Goal: Task Accomplishment & Management: Use online tool/utility

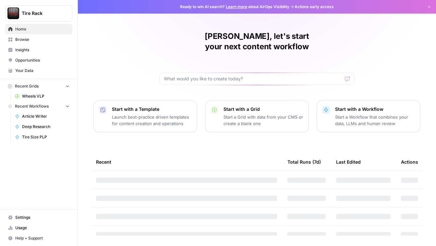
click at [37, 95] on span "Wheels VLP" at bounding box center [45, 96] width 47 height 6
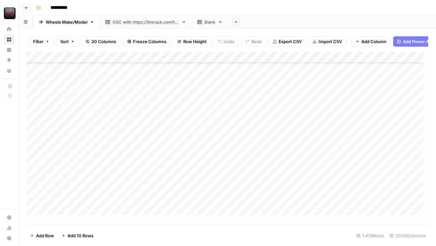
scroll to position [227, 0]
click at [73, 152] on div "Add Column" at bounding box center [227, 136] width 402 height 168
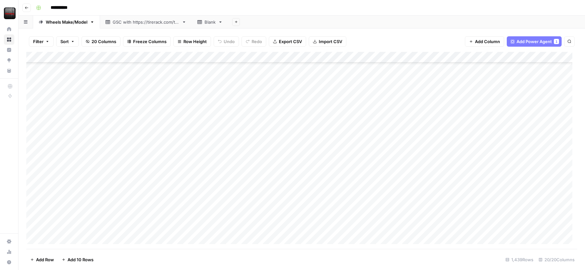
scroll to position [291, 0]
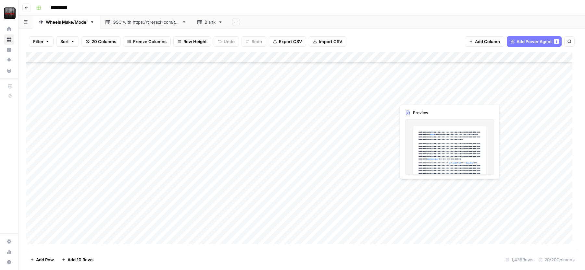
click at [436, 97] on div "Add Column" at bounding box center [301, 150] width 551 height 197
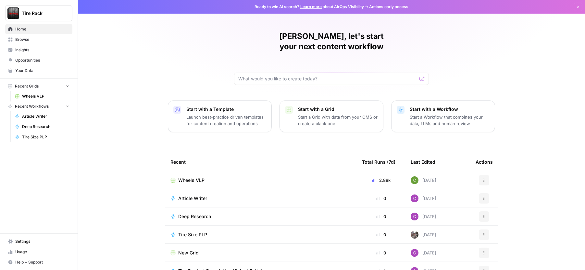
click at [186, 177] on span "Wheels VLP" at bounding box center [191, 180] width 26 height 6
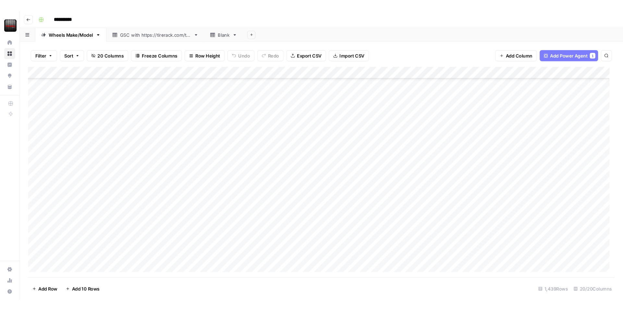
scroll to position [227, 0]
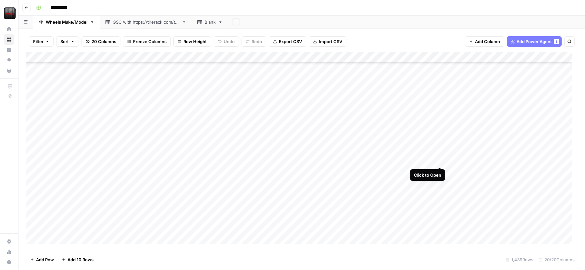
click at [437, 160] on div "Add Column" at bounding box center [301, 150] width 551 height 197
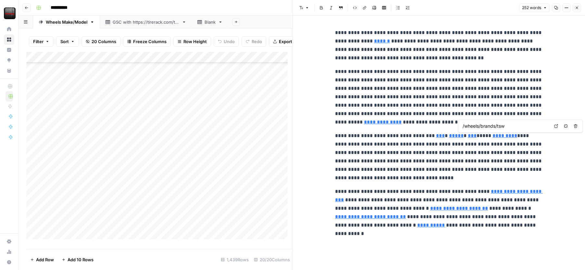
type input "/wheels/brands/o-z"
type input "/installers"
drag, startPoint x: 335, startPoint y: 31, endPoint x: 579, endPoint y: 225, distance: 311.9
click at [579, 225] on div "**********" at bounding box center [439, 143] width 292 height 255
copy div "**********"
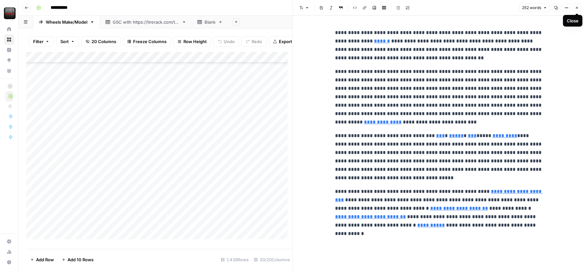
click at [579, 8] on button "Close" at bounding box center [576, 8] width 8 height 8
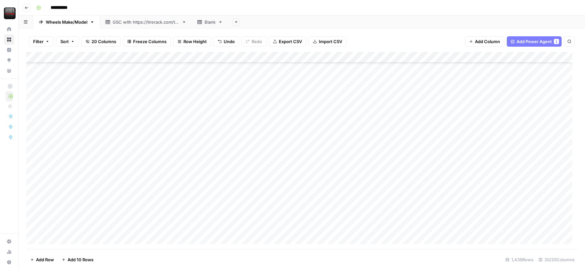
click at [93, 171] on div "Add Column" at bounding box center [301, 150] width 551 height 197
click at [449, 170] on div "Add Column" at bounding box center [301, 150] width 551 height 197
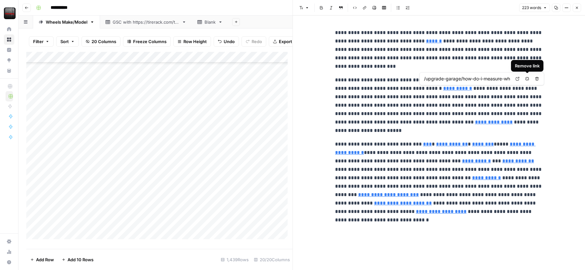
click at [526, 80] on icon "button" at bounding box center [527, 79] width 4 height 4
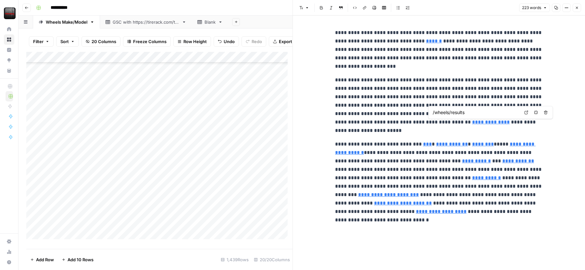
click at [469, 112] on input "/wheels/results" at bounding box center [476, 112] width 86 height 6
type input "/wheels/black"
type input "/wheels/brands/niche-wheels"
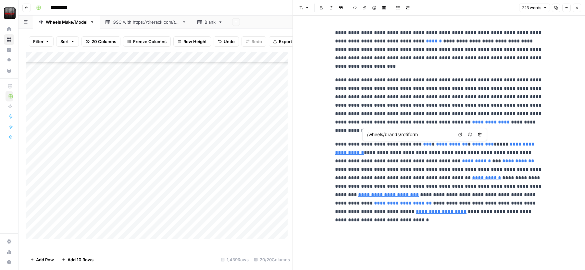
type input "/wheels/brands/savini-black-di-forza"
type input "/wheels/brands/rotiform"
type input "/wheels/brands/niche-wheels"
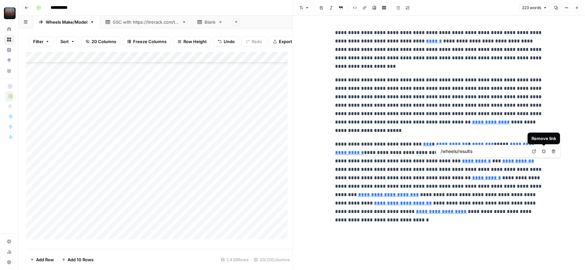
click at [543, 150] on icon "button" at bounding box center [544, 152] width 4 height 4
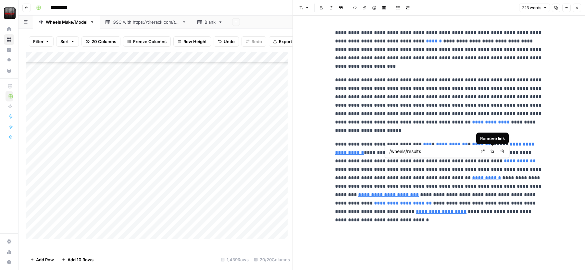
click at [492, 153] on icon "button" at bounding box center [492, 152] width 4 height 4
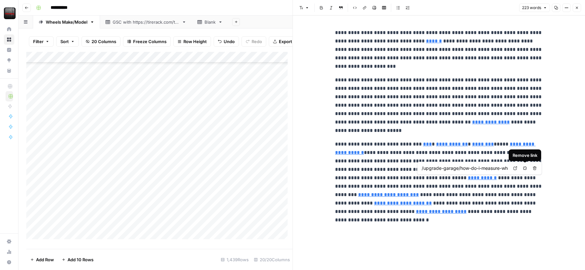
click at [525, 165] on button "Remove link" at bounding box center [525, 168] width 8 height 8
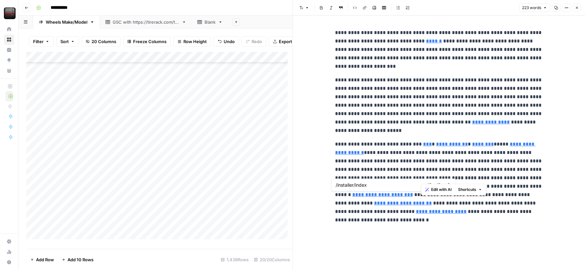
click at [432, 201] on link "**********" at bounding box center [403, 203] width 58 height 5
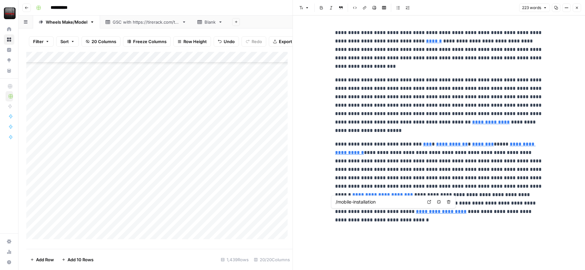
click at [378, 203] on input "/mobile-installation" at bounding box center [379, 202] width 86 height 6
type input "/installers/mobile"
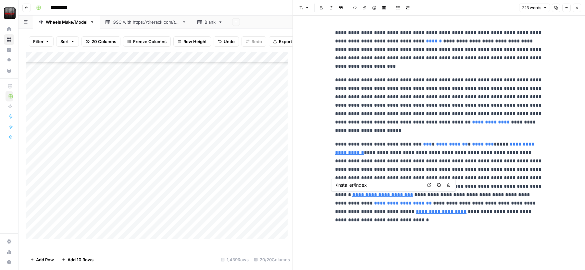
drag, startPoint x: 511, startPoint y: 196, endPoint x: 379, endPoint y: 182, distance: 132.8
click at [379, 182] on input "/installer/index" at bounding box center [379, 185] width 86 height 6
click at [379, 182] on input "/installers" at bounding box center [379, 185] width 86 height 6
type input "/installers"
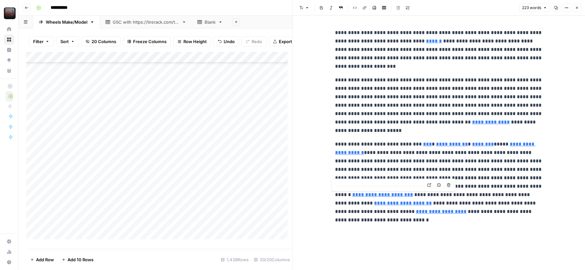
type input "/installers"
drag, startPoint x: 334, startPoint y: 32, endPoint x: 522, endPoint y: 211, distance: 259.8
click at [522, 211] on div "**********" at bounding box center [438, 122] width 215 height 193
type input "/wheels/black"
copy div "**********"
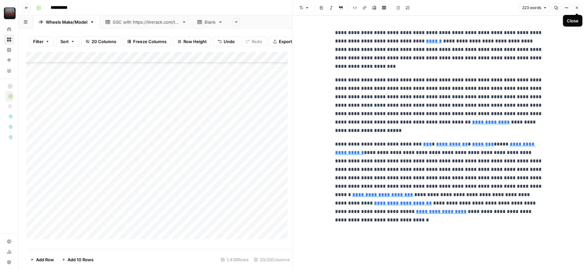
click at [577, 11] on button "Close" at bounding box center [576, 8] width 8 height 8
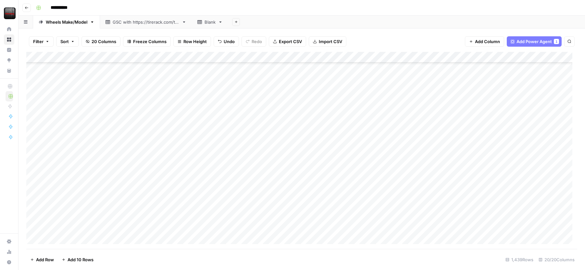
click at [313, 172] on div "Add Column" at bounding box center [301, 150] width 551 height 197
click at [313, 172] on body "**********" at bounding box center [292, 135] width 585 height 270
click at [93, 185] on div "Add Column" at bounding box center [301, 150] width 551 height 197
click at [447, 182] on div "Add Column" at bounding box center [301, 150] width 551 height 197
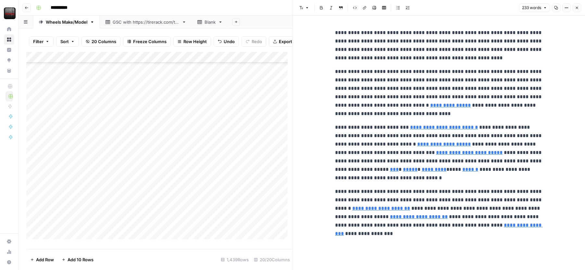
type input "/tires/tiretech/techpage"
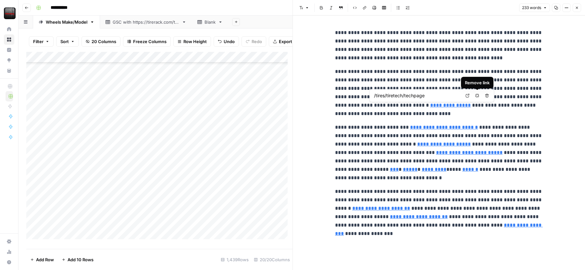
click at [475, 96] on icon "button" at bounding box center [477, 96] width 4 height 4
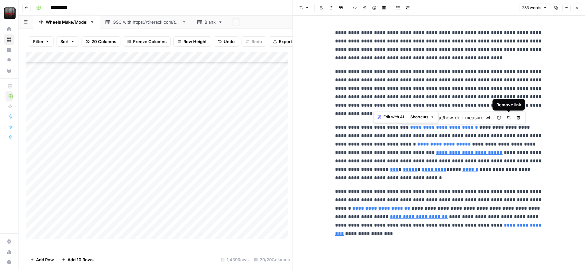
click at [510, 117] on icon "button" at bounding box center [509, 118] width 4 height 4
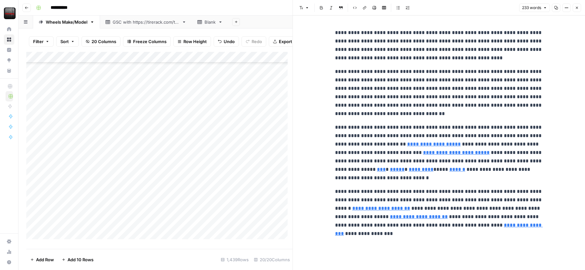
click at [502, 127] on p "**********" at bounding box center [439, 152] width 208 height 59
click at [505, 136] on icon "button" at bounding box center [507, 135] width 4 height 4
click at [498, 149] on p "**********" at bounding box center [439, 152] width 208 height 59
click at [508, 142] on icon "button" at bounding box center [509, 143] width 4 height 4
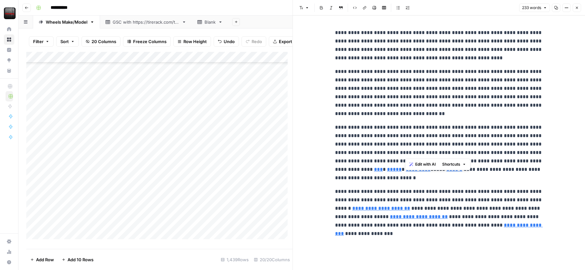
click at [496, 171] on p "**********" at bounding box center [439, 152] width 208 height 59
click at [373, 162] on input "/wheels/brands/enkei" at bounding box center [401, 160] width 86 height 6
click at [412, 158] on input "/wheels/brands/enkei" at bounding box center [401, 160] width 86 height 6
click at [410, 162] on input "/wheels/brands/oz-racing" at bounding box center [416, 160] width 86 height 6
click at [411, 161] on input "/wheels/brands/oz-racing" at bounding box center [416, 160] width 86 height 6
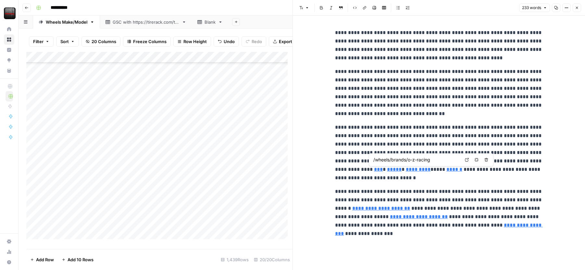
click at [415, 159] on input "/wheels/brands/o-z-racing" at bounding box center [416, 160] width 86 height 6
type input "/wheels/brands/o-z"
click at [378, 200] on input "/delivery-installation" at bounding box center [379, 199] width 86 height 6
type input "/installers"
click at [520, 210] on p "**********" at bounding box center [439, 213] width 208 height 51
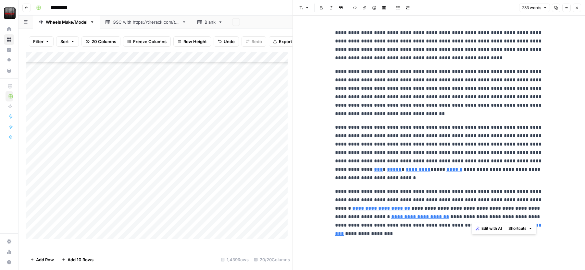
drag, startPoint x: 521, startPoint y: 210, endPoint x: 472, endPoint y: 216, distance: 49.1
click at [472, 216] on p "**********" at bounding box center [439, 213] width 208 height 51
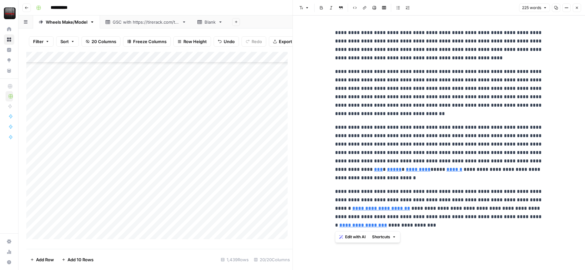
drag, startPoint x: 335, startPoint y: 31, endPoint x: 411, endPoint y: 222, distance: 204.8
click at [411, 222] on div "**********" at bounding box center [438, 129] width 215 height 206
copy div "**********"
click at [575, 6] on icon "button" at bounding box center [577, 8] width 4 height 4
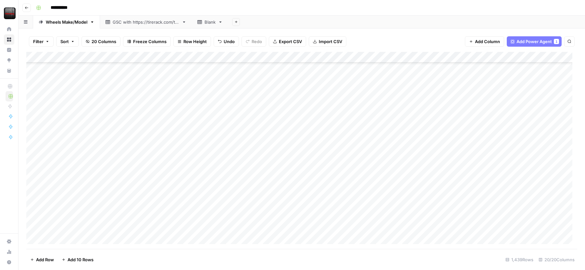
click at [317, 183] on div "Add Column" at bounding box center [301, 150] width 551 height 197
drag, startPoint x: 298, startPoint y: 191, endPoint x: 272, endPoint y: 185, distance: 26.9
click at [272, 185] on textarea "**********" at bounding box center [335, 187] width 130 height 16
click at [442, 182] on div "Add Column" at bounding box center [301, 150] width 551 height 197
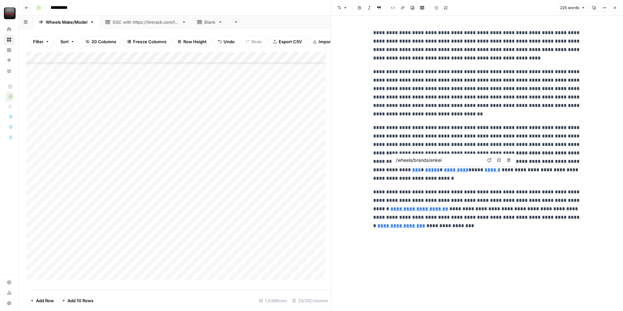
click at [455, 157] on input "/wheels/brands/enkei" at bounding box center [439, 160] width 86 height 6
click at [455, 158] on input "/wheels/brands/enkei-performance" at bounding box center [439, 160] width 86 height 6
click at [473, 160] on input "/wheels/brands/enkei-performance" at bounding box center [439, 160] width 86 height 6
click at [448, 158] on input "/wheels/brands/enkei" at bounding box center [439, 160] width 86 height 6
click at [422, 159] on input "/wheels/brands/enkei-performance" at bounding box center [439, 160] width 86 height 6
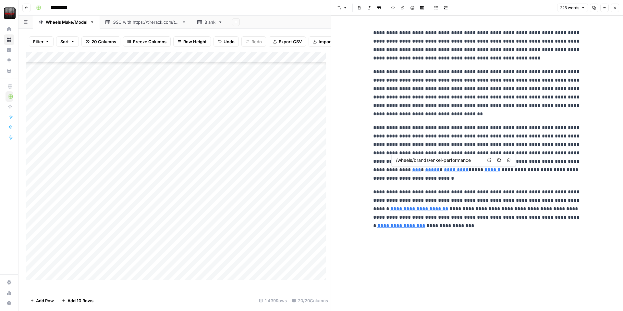
click at [396, 162] on input "/wheels/brands/enkei-performance" at bounding box center [439, 160] width 86 height 6
click at [398, 160] on input "/wheels/brands/enkei" at bounding box center [439, 160] width 86 height 6
click at [451, 157] on input "/wheels/brands/enkei" at bounding box center [439, 160] width 86 height 6
click at [451, 158] on input "/wheels/brands/enkei-performance" at bounding box center [439, 160] width 86 height 6
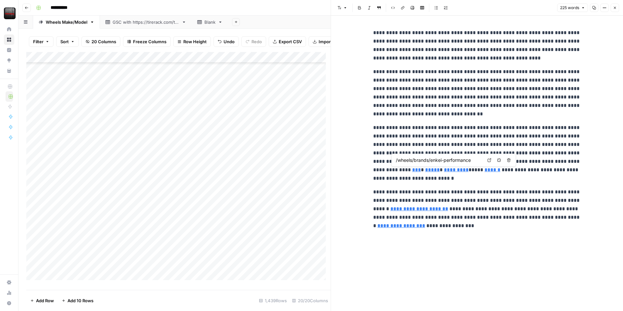
click at [425, 160] on input "/wheels/brands/enkei-performance" at bounding box center [439, 160] width 86 height 6
click at [418, 162] on input "/wheels/brands/enkei-performance" at bounding box center [439, 160] width 86 height 6
click at [407, 161] on input "/wheels/brands/enkei-performance" at bounding box center [439, 160] width 86 height 6
type input "/wheels/brands/enkei-performance"
drag, startPoint x: 461, startPoint y: 208, endPoint x: 503, endPoint y: 211, distance: 41.6
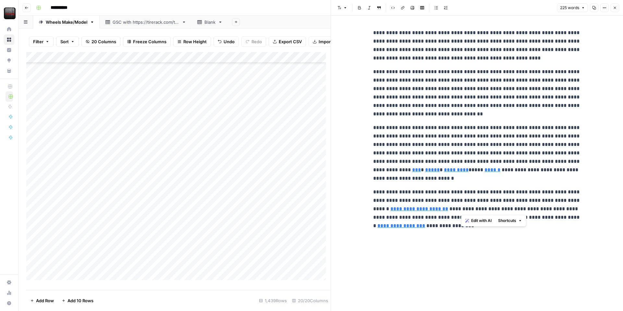
click at [503, 211] on p "**********" at bounding box center [477, 209] width 208 height 42
click at [405, 9] on button "Link" at bounding box center [403, 8] width 8 height 8
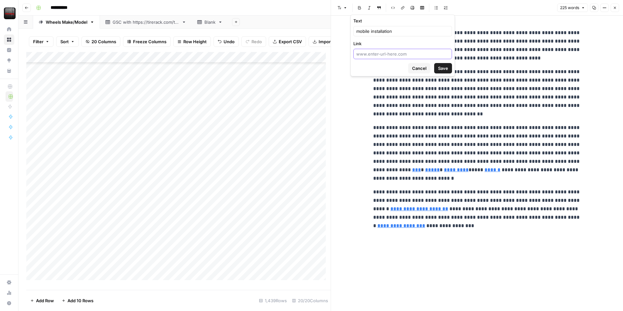
click at [399, 53] on input "Link" at bounding box center [402, 54] width 93 height 6
type input "/installers/mobile"
click at [447, 68] on span "Save" at bounding box center [443, 68] width 10 height 6
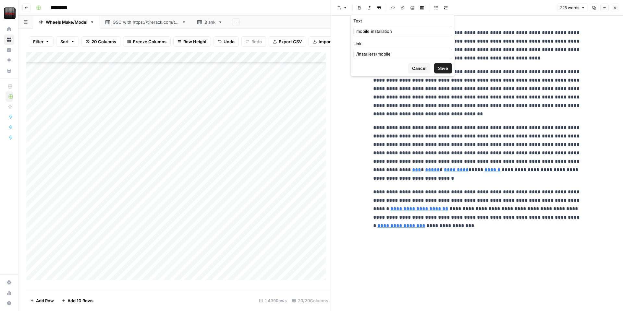
click at [354, 54] on div "/installers/mobile" at bounding box center [402, 54] width 99 height 10
click at [445, 70] on span "Save" at bounding box center [443, 68] width 10 height 6
drag, startPoint x: 404, startPoint y: 63, endPoint x: 404, endPoint y: 59, distance: 3.9
click at [404, 63] on div "Cancel Save" at bounding box center [402, 68] width 99 height 10
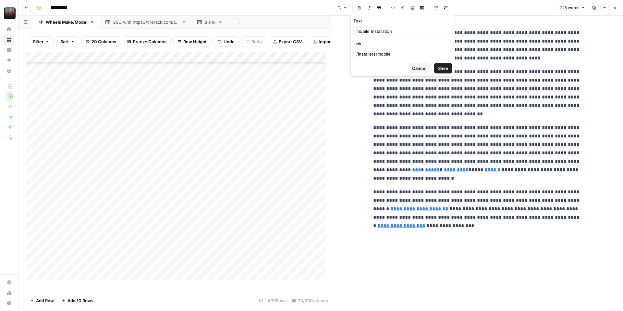
drag, startPoint x: 403, startPoint y: 56, endPoint x: 378, endPoint y: 64, distance: 25.8
click at [397, 59] on form "Text mobile installation Link /installers/mobile Cancel Save" at bounding box center [403, 45] width 104 height 61
click at [378, 64] on div "Cancel Save" at bounding box center [402, 68] width 99 height 10
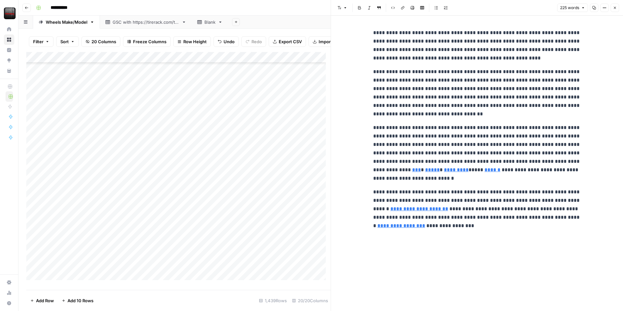
click at [463, 217] on p "**********" at bounding box center [477, 209] width 208 height 42
drag, startPoint x: 461, startPoint y: 209, endPoint x: 505, endPoint y: 205, distance: 43.7
click at [505, 205] on p "**********" at bounding box center [477, 209] width 208 height 42
click at [402, 8] on icon "button" at bounding box center [403, 8] width 4 height 4
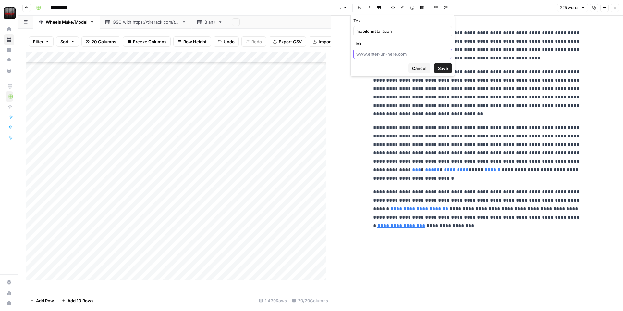
click at [375, 53] on input "Link" at bounding box center [402, 54] width 93 height 6
paste input "[URL][DOMAIN_NAME]"
type input "[URL][DOMAIN_NAME]"
click at [447, 65] on span "Save" at bounding box center [443, 68] width 10 height 6
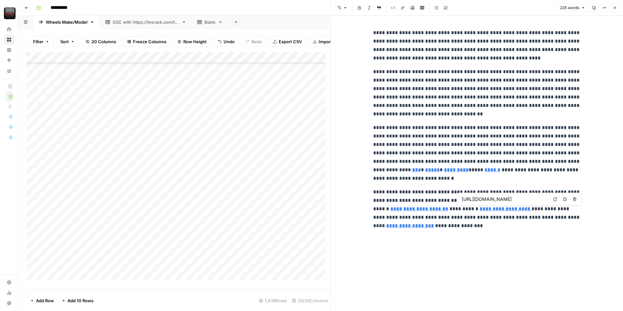
click at [483, 199] on input "[URL][DOMAIN_NAME]" at bounding box center [505, 199] width 86 height 6
type input "/installers/mobile"
click at [522, 209] on p "**********" at bounding box center [477, 209] width 208 height 42
click at [486, 246] on div "**********" at bounding box center [476, 163] width 215 height 295
drag, startPoint x: 373, startPoint y: 31, endPoint x: 447, endPoint y: 225, distance: 208.1
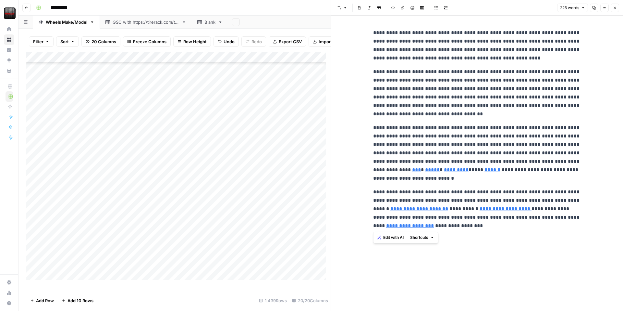
click at [447, 225] on div "**********" at bounding box center [476, 129] width 215 height 206
copy div "**********"
click at [584, 9] on icon "button" at bounding box center [615, 8] width 4 height 4
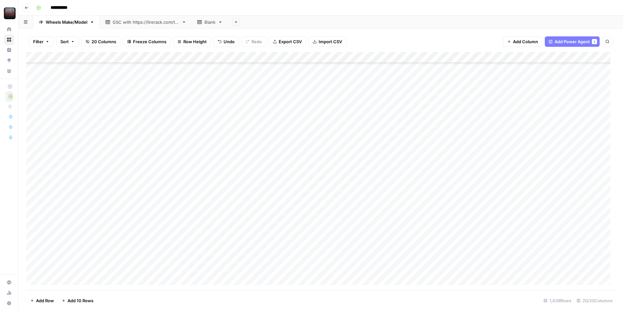
click at [94, 193] on div "Add Column" at bounding box center [320, 171] width 589 height 238
click at [448, 195] on div "Add Column" at bounding box center [320, 171] width 589 height 238
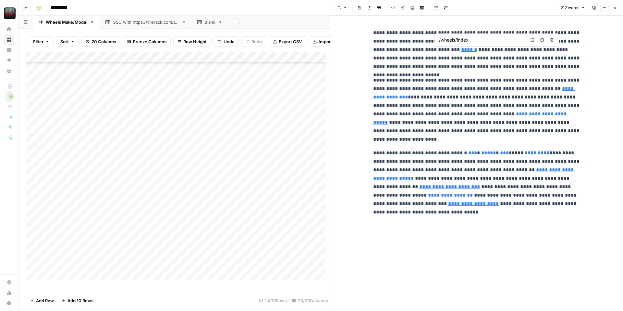
click at [470, 37] on input "/wheels/index" at bounding box center [482, 40] width 86 height 6
click at [450, 40] on input "/wheels" at bounding box center [482, 40] width 86 height 6
type input "/wheels"
click at [386, 95] on link "**********" at bounding box center [474, 92] width 202 height 13
drag, startPoint x: 384, startPoint y: 99, endPoint x: 433, endPoint y: 76, distance: 54.2
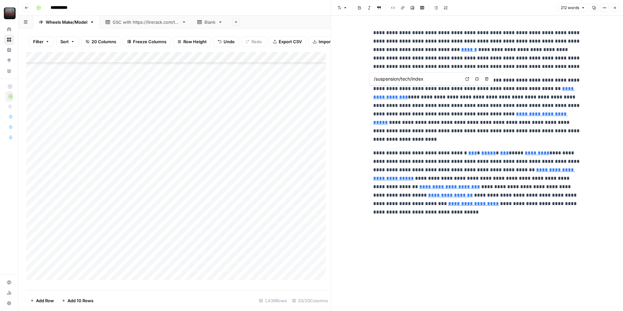
click at [433, 76] on input "/suspension/tech/index" at bounding box center [417, 79] width 86 height 6
type input "/suspension"
click at [550, 88] on link "**********" at bounding box center [474, 92] width 202 height 13
click at [404, 9] on icon "button" at bounding box center [403, 8] width 4 height 4
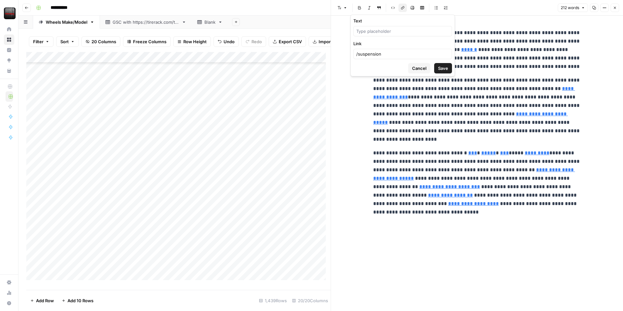
click at [418, 72] on button "Cancel" at bounding box center [419, 68] width 22 height 10
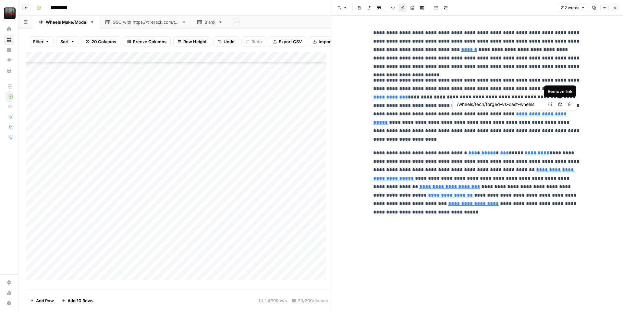
click at [560, 103] on icon "button" at bounding box center [560, 104] width 4 height 4
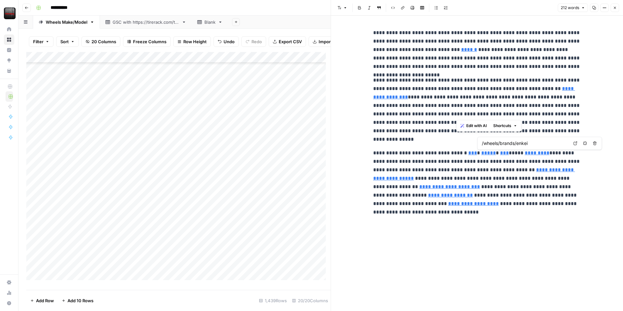
click at [528, 144] on input "/wheels/brands/enkei" at bounding box center [525, 143] width 86 height 6
click at [495, 144] on input "/wheels/brands/enkei" at bounding box center [525, 143] width 86 height 6
click at [532, 142] on input "/wheels/brands/enkei" at bounding box center [525, 143] width 86 height 6
type input "/wheels/brands/enkei-performance"
type input "/wheels/brands/tsw"
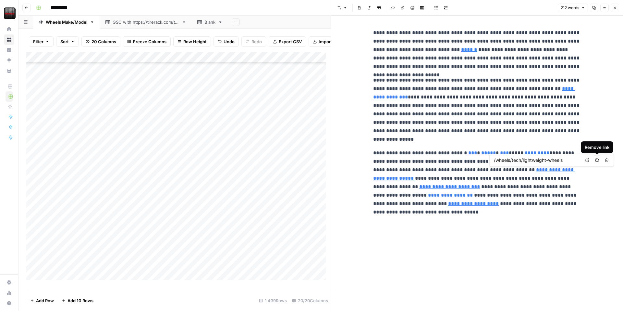
click at [584, 160] on span "Remove link" at bounding box center [599, 160] width 0 height 0
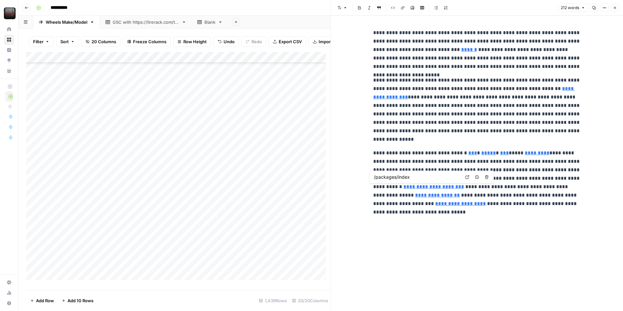
click at [419, 180] on div "/packages/index" at bounding box center [417, 177] width 90 height 8
type input "/delivery-installation"
click at [422, 186] on input "/delivery-installation" at bounding box center [417, 185] width 86 height 6
type input "/mobile-installation"
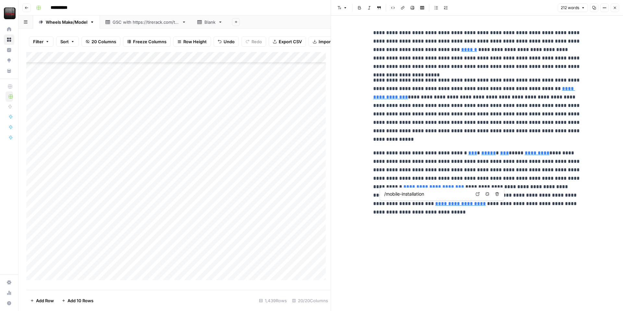
click at [427, 191] on input "/mobile-installation" at bounding box center [427, 194] width 86 height 6
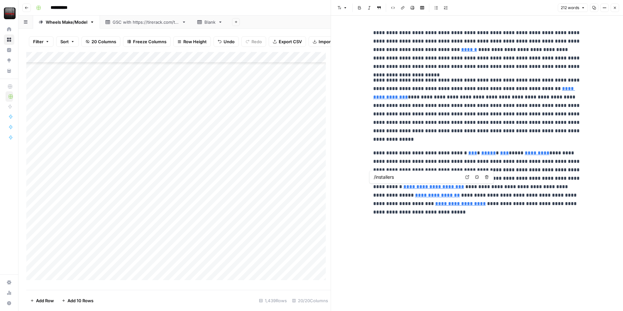
type input "/mobile-installation"
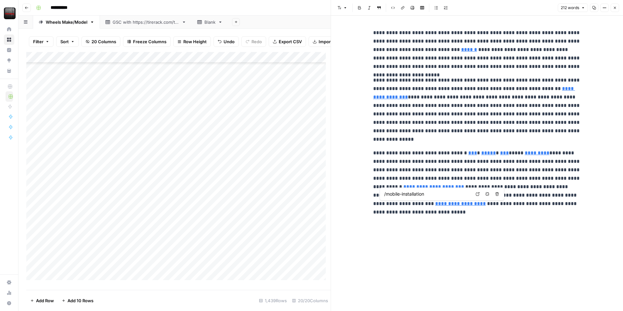
click at [430, 195] on input "/mobile-installation" at bounding box center [427, 194] width 86 height 6
type input "/"
type input "/installers/mobile"
